Goal: Task Accomplishment & Management: Manage account settings

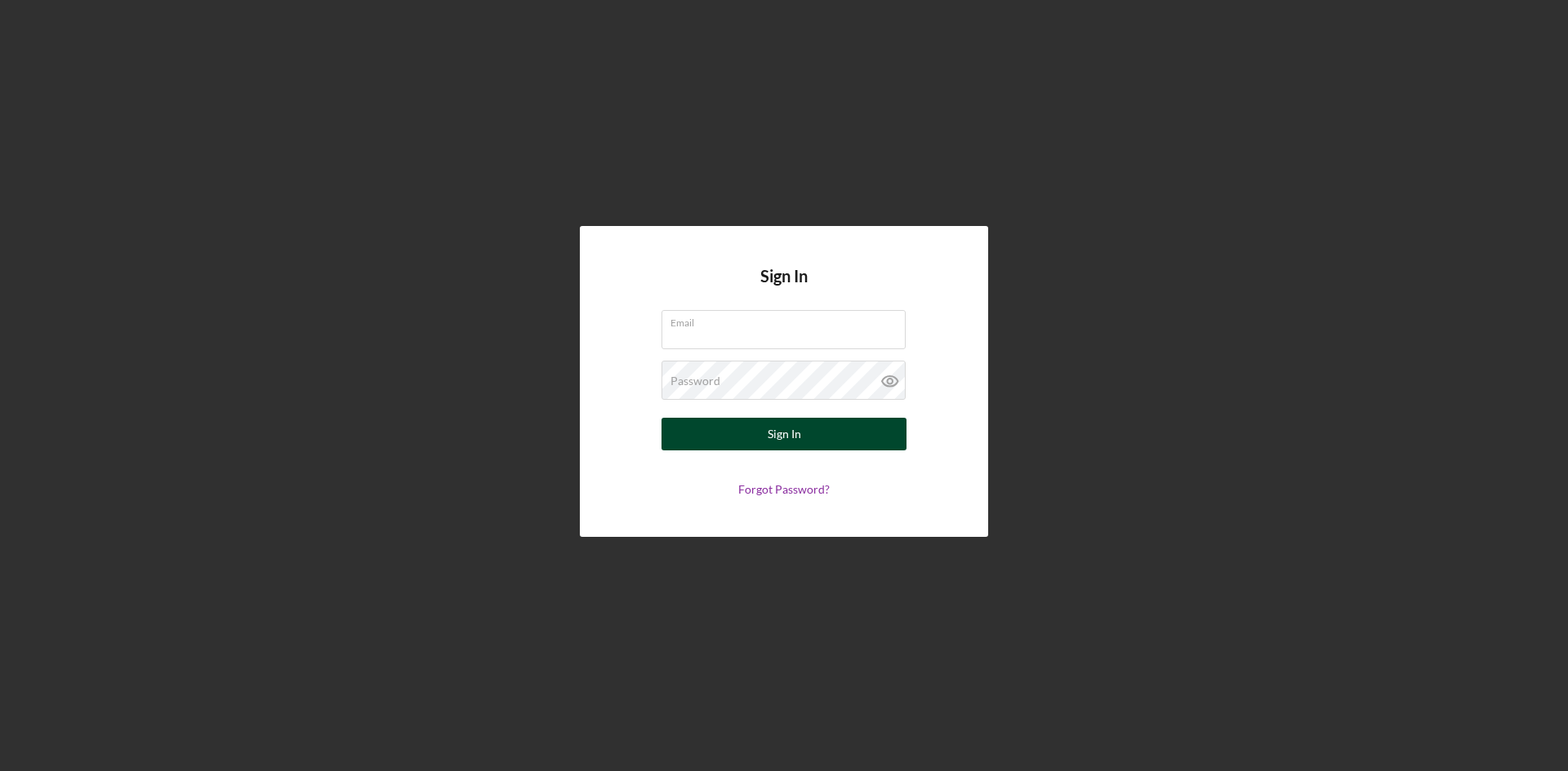
type input "[PERSON_NAME][EMAIL_ADDRESS][DOMAIN_NAME]"
click at [857, 438] on button "Sign In" at bounding box center [784, 434] width 245 height 33
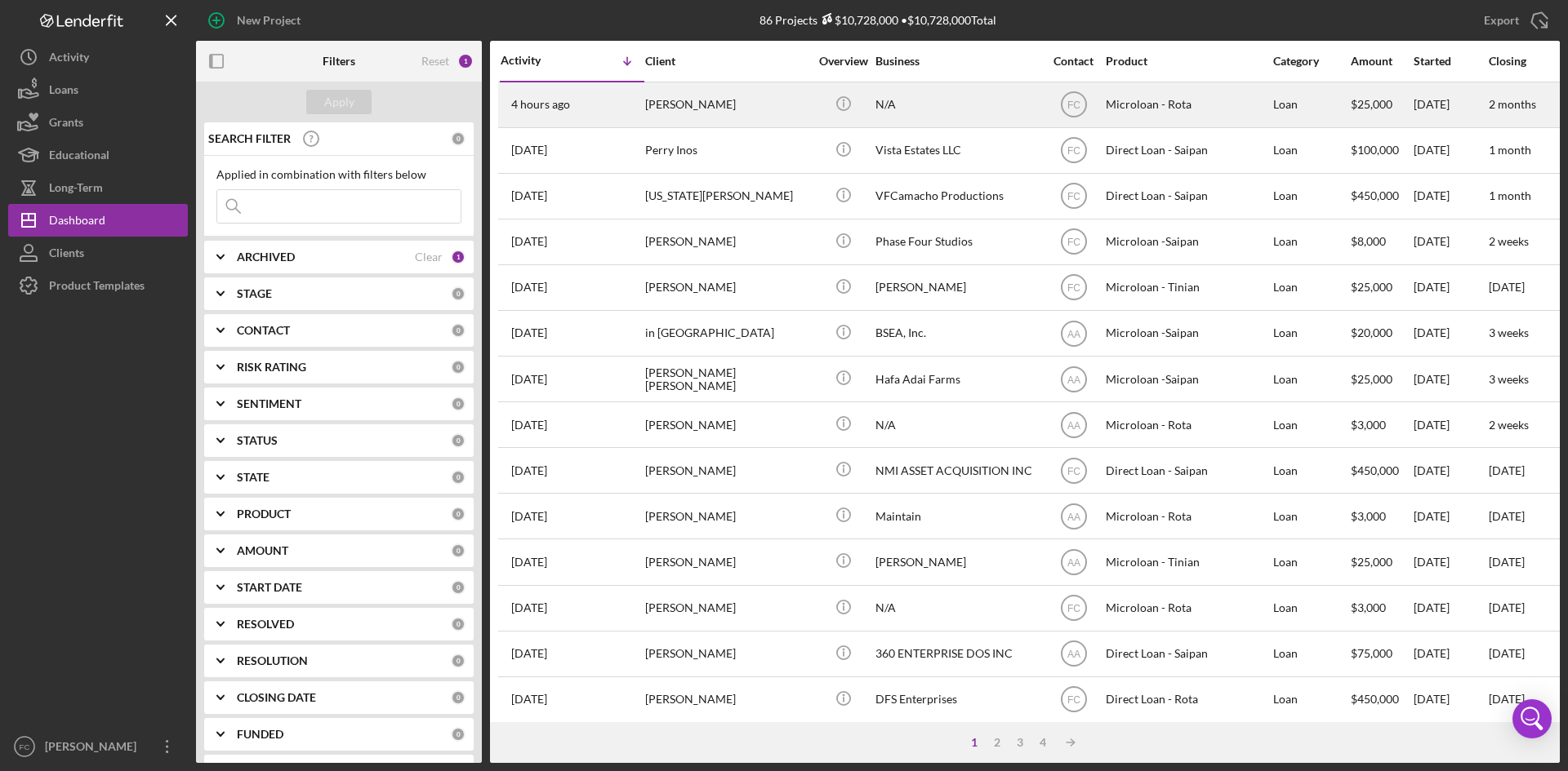
click at [699, 101] on div "[PERSON_NAME]" at bounding box center [727, 105] width 163 height 43
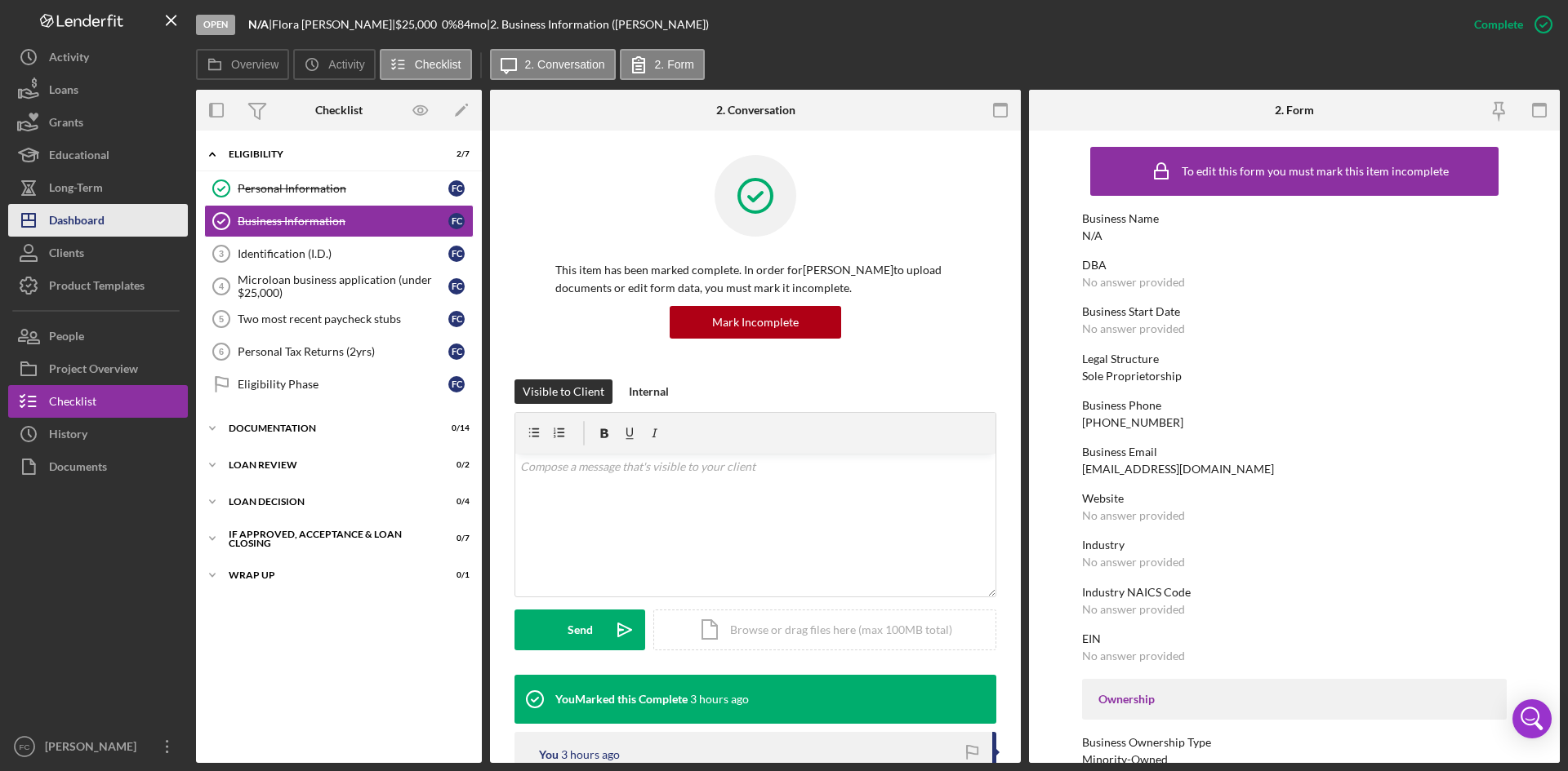
click at [94, 234] on div "Dashboard" at bounding box center [76, 222] width 55 height 36
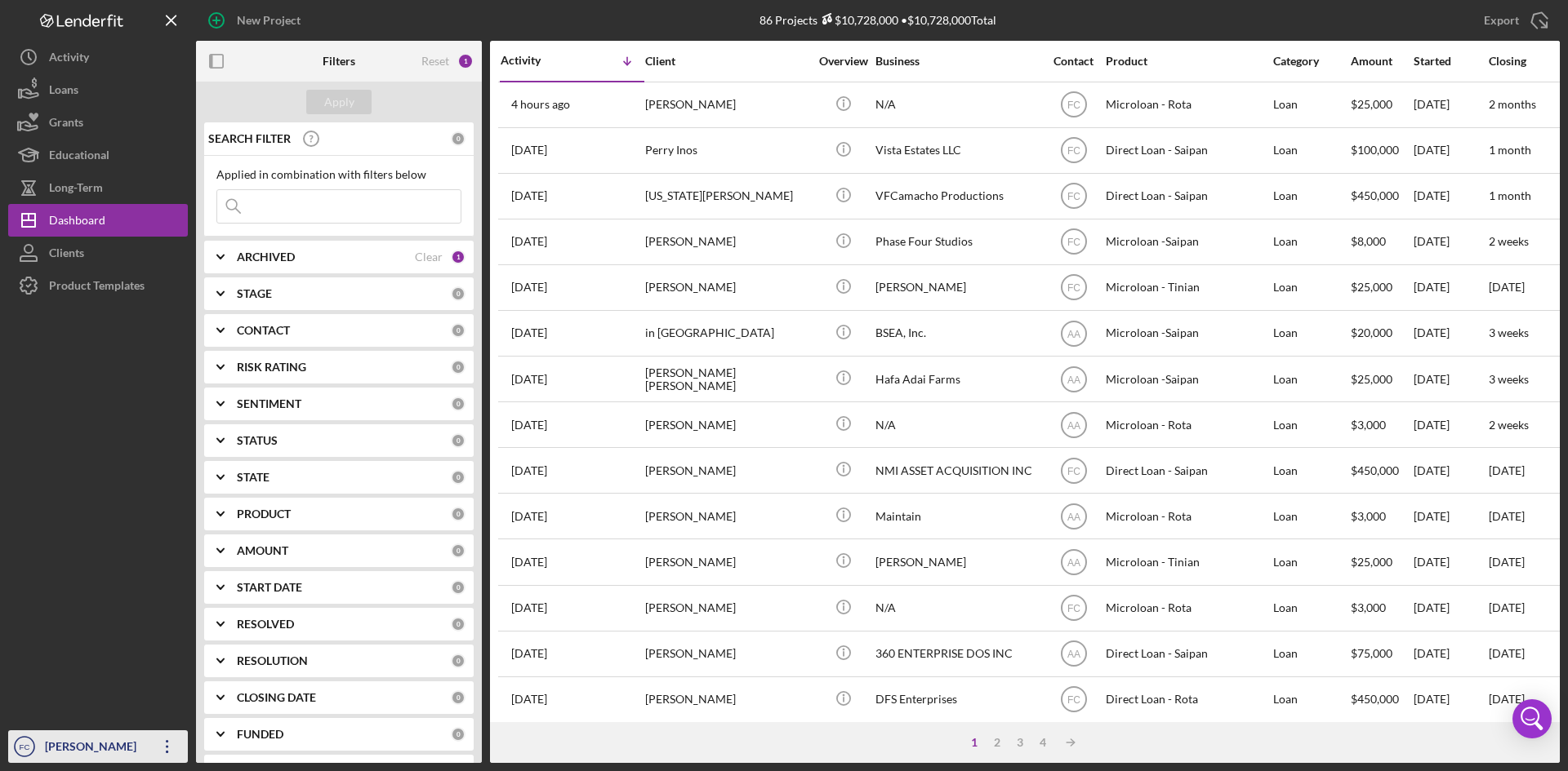
drag, startPoint x: 84, startPoint y: 722, endPoint x: 78, endPoint y: 737, distance: 16.2
click at [80, 726] on div at bounding box center [98, 516] width 179 height 428
click at [76, 738] on div "[PERSON_NAME]" at bounding box center [94, 749] width 106 height 36
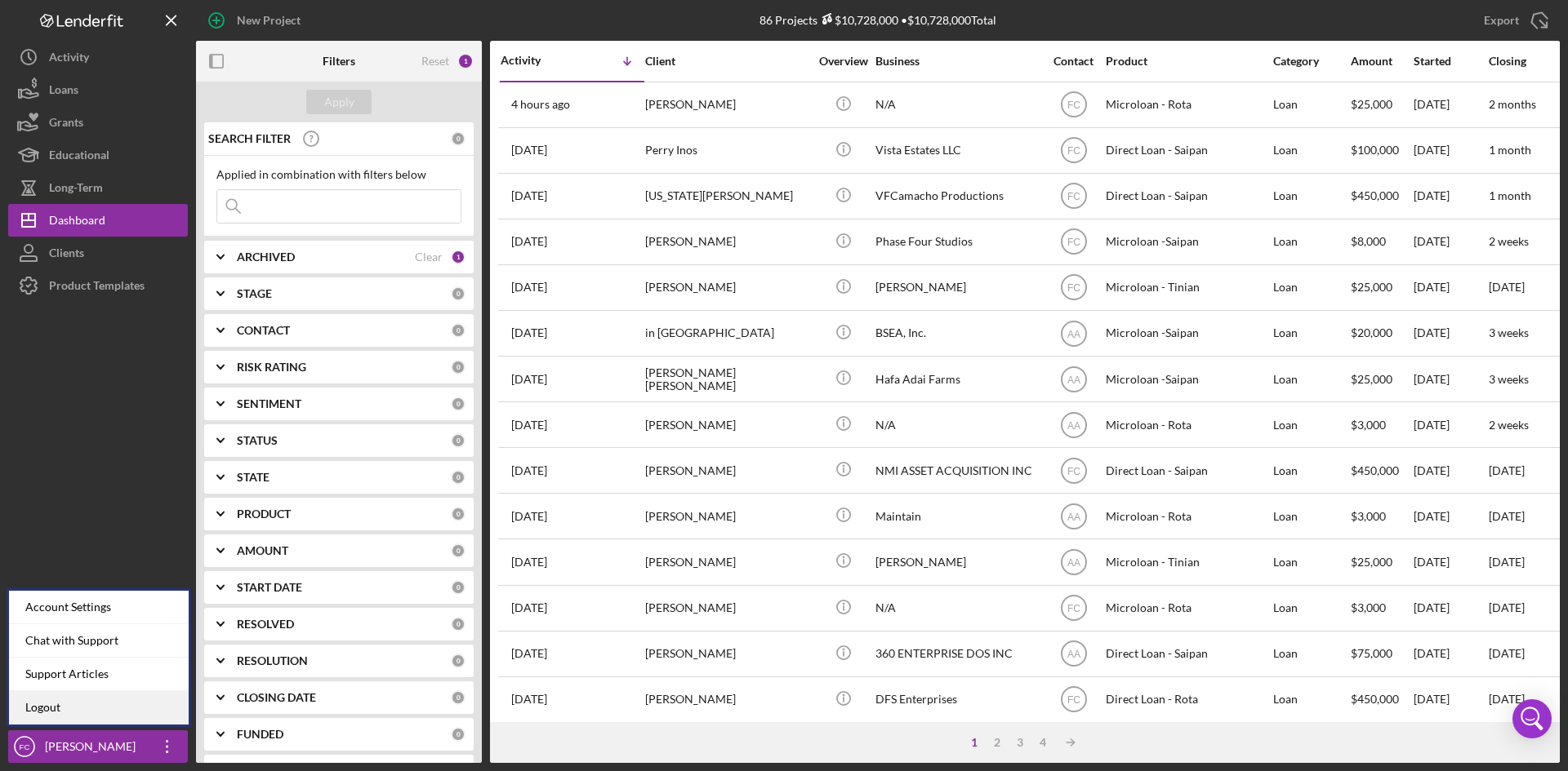
click at [75, 707] on link "Logout" at bounding box center [99, 708] width 179 height 34
